Goal: Information Seeking & Learning: Learn about a topic

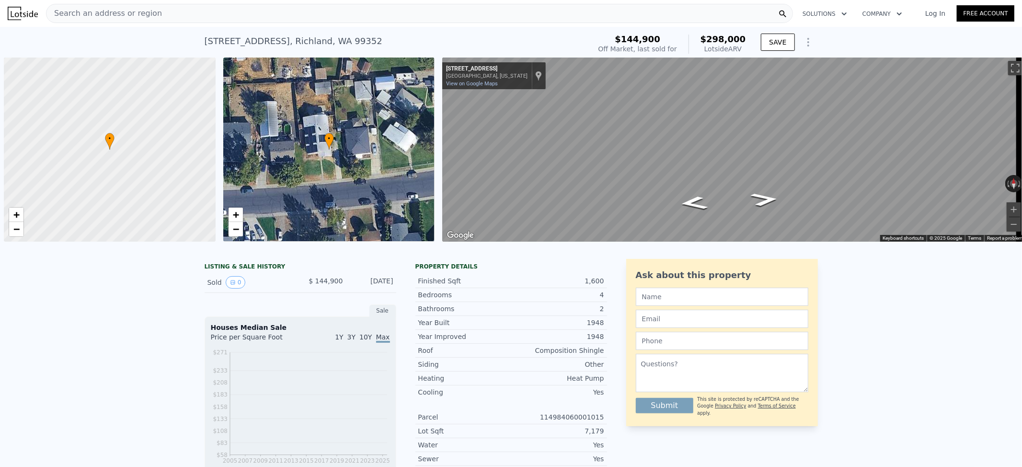
scroll to position [0, 4]
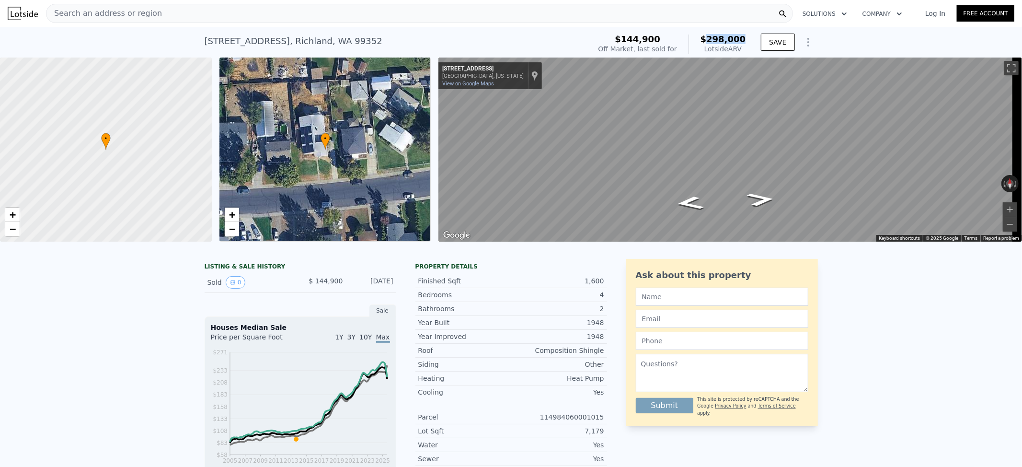
drag, startPoint x: 746, startPoint y: 37, endPoint x: 712, endPoint y: 38, distance: 34.1
click at [712, 38] on div "$144,900 Off Market, last sold for $298,000 Lotside ARV" at bounding box center [672, 44] width 155 height 27
copy span "298,000"
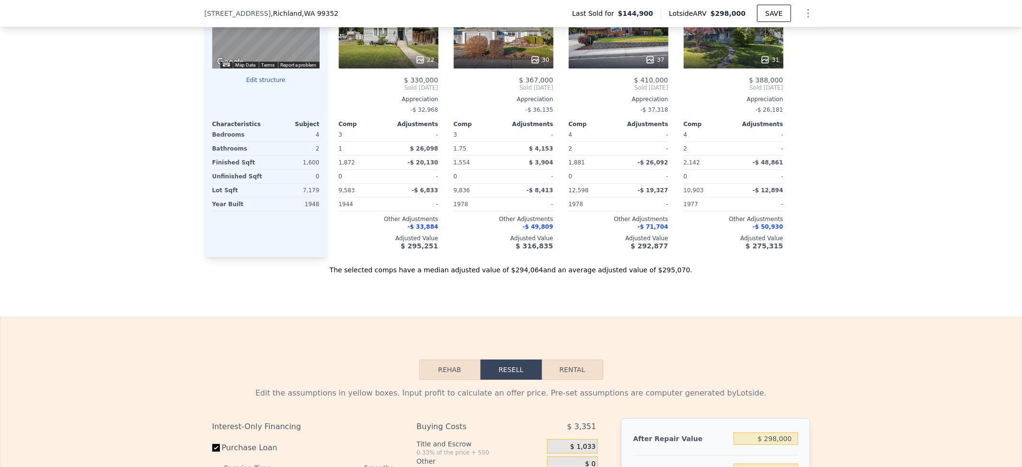
scroll to position [1019, 0]
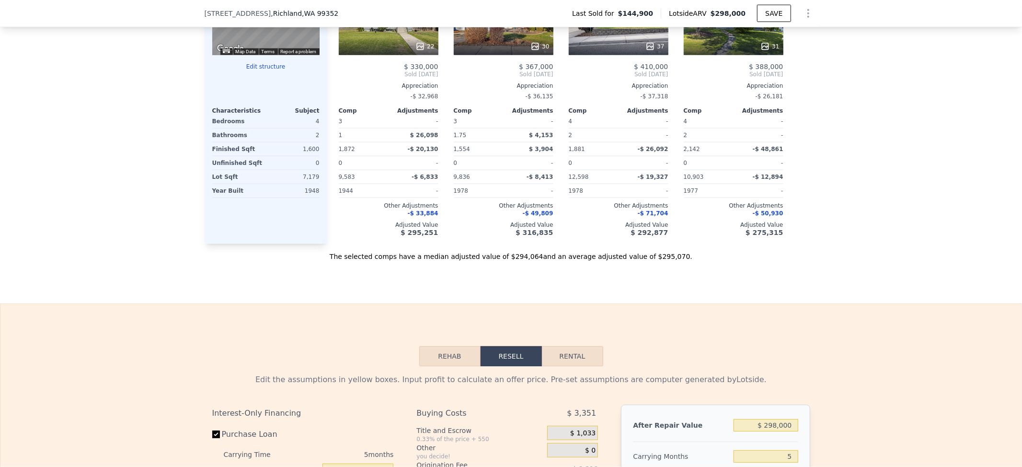
click at [443, 366] on button "Rehab" at bounding box center [449, 356] width 61 height 20
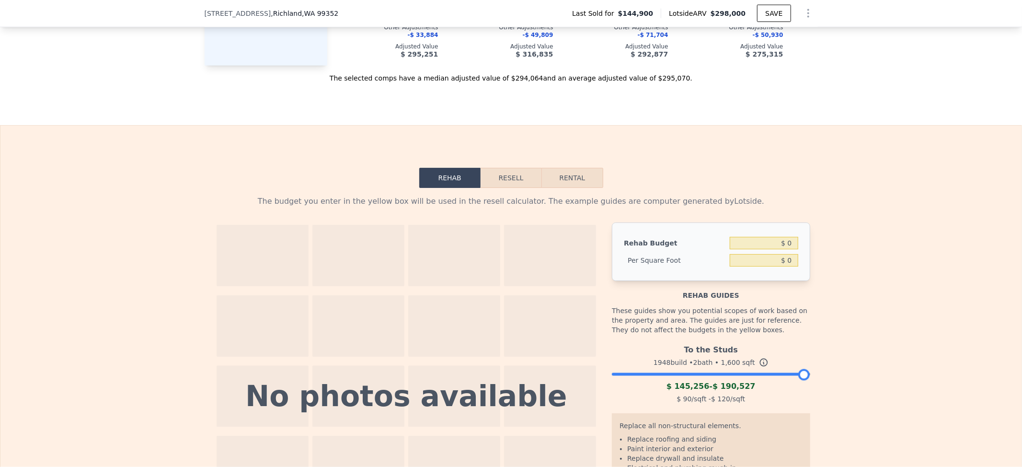
scroll to position [1211, 0]
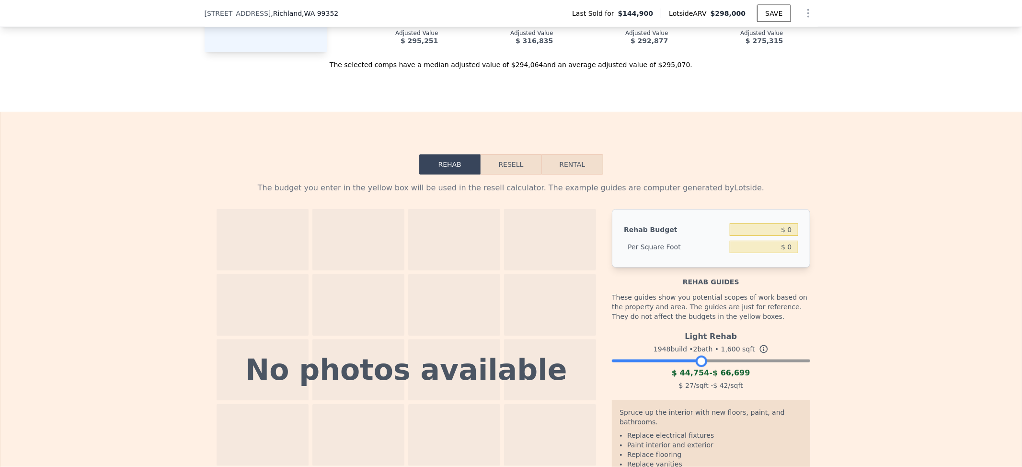
click at [696, 361] on div at bounding box center [711, 359] width 198 height 6
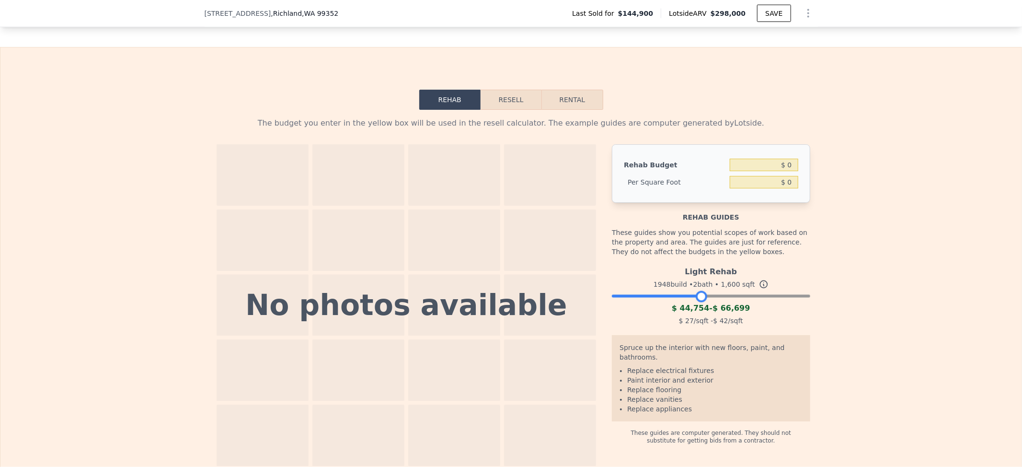
scroll to position [1339, 0]
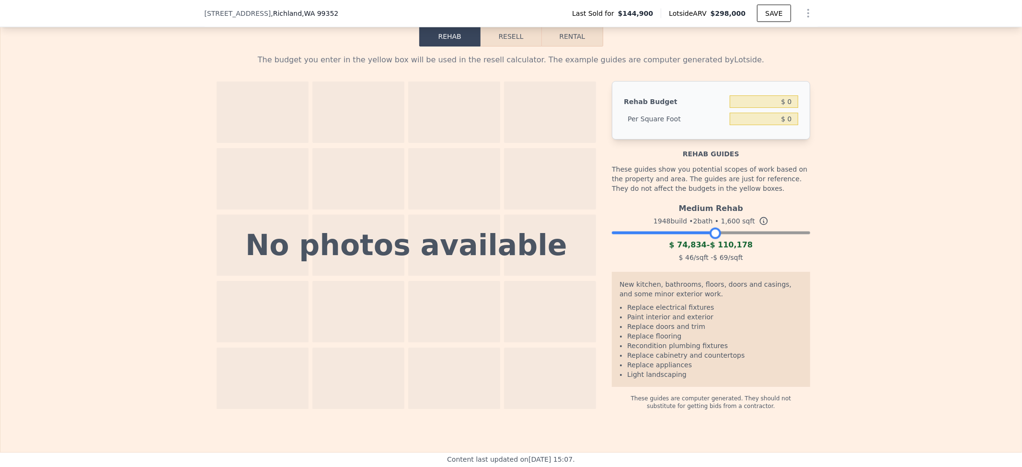
click at [712, 233] on div at bounding box center [711, 231] width 198 height 6
